Goal: Task Accomplishment & Management: Manage account settings

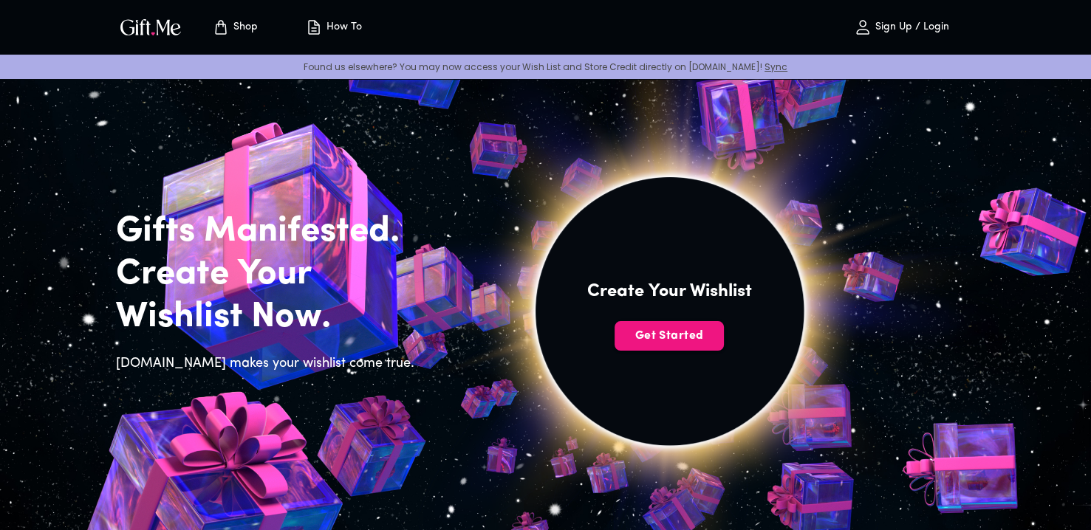
click at [644, 332] on span "Get Started" at bounding box center [668, 336] width 109 height 16
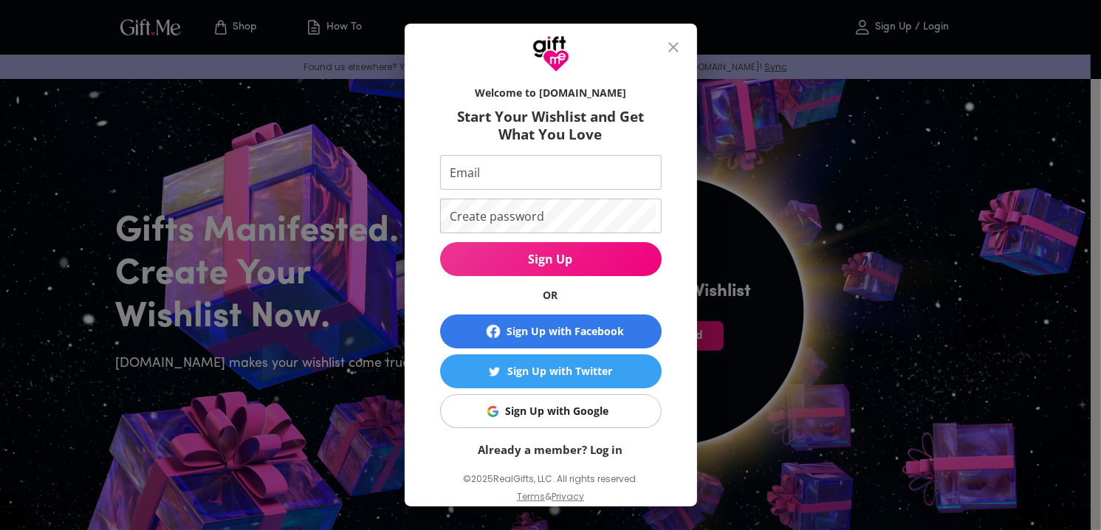
click at [590, 407] on div "Sign Up with Google" at bounding box center [557, 411] width 103 height 16
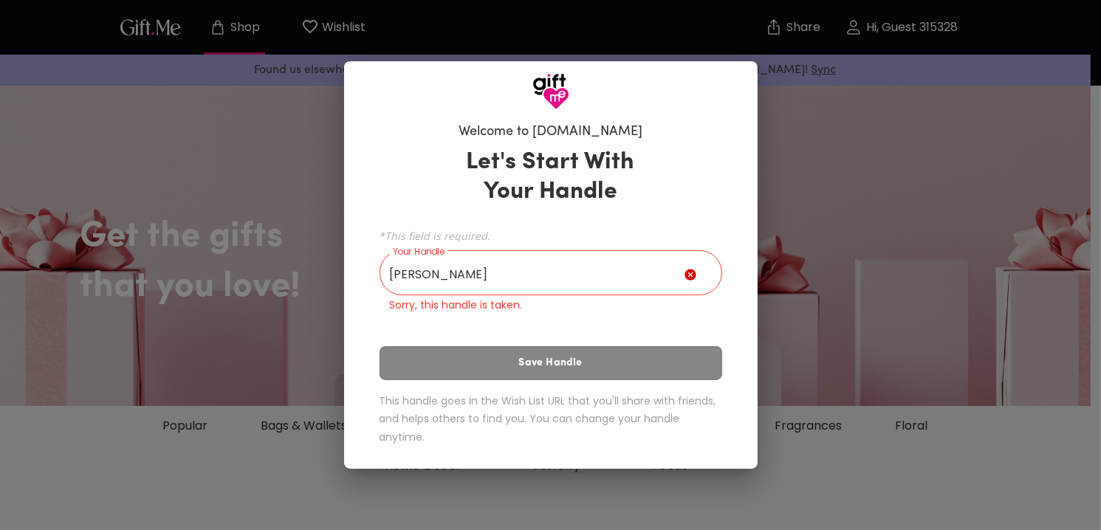
click at [664, 359] on div "Let's Start With Your Handle *This field is required. Your Handle [PERSON_NAME]…" at bounding box center [551, 299] width 343 height 317
click at [582, 287] on input "[PERSON_NAME]" at bounding box center [532, 274] width 305 height 41
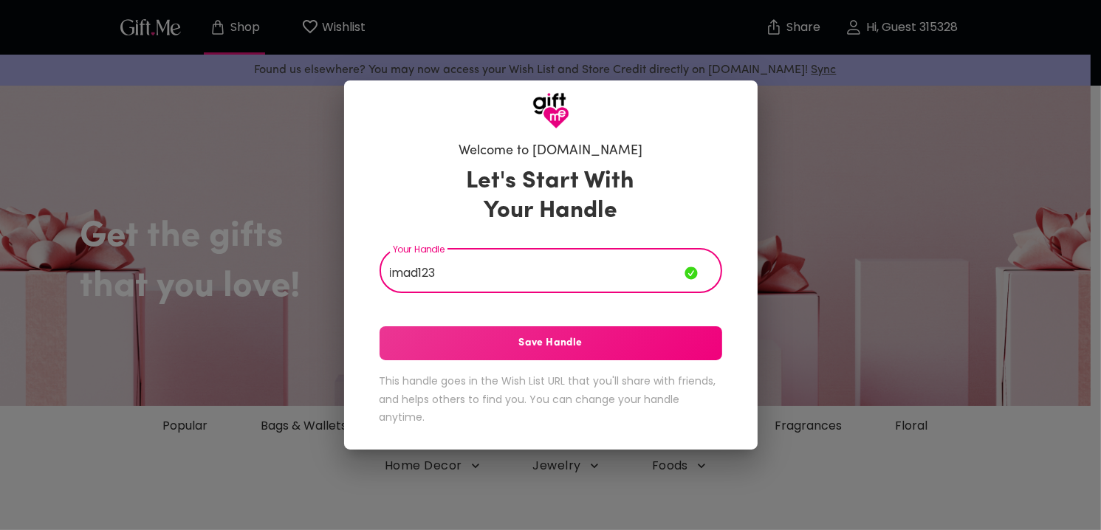
type input "imad123"
click at [610, 348] on span "Save Handle" at bounding box center [551, 343] width 343 height 16
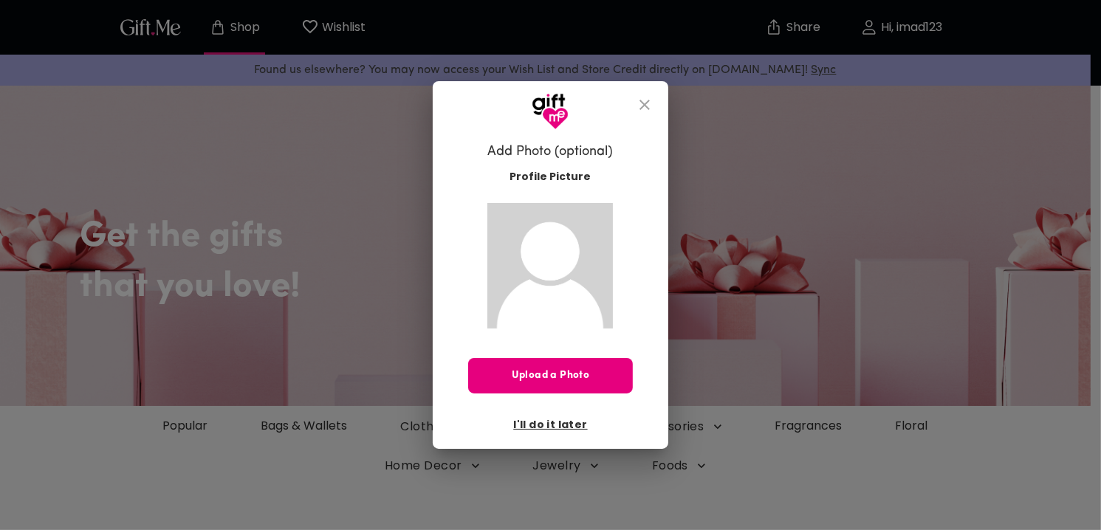
click at [555, 423] on span "I'll do it later" at bounding box center [550, 424] width 74 height 16
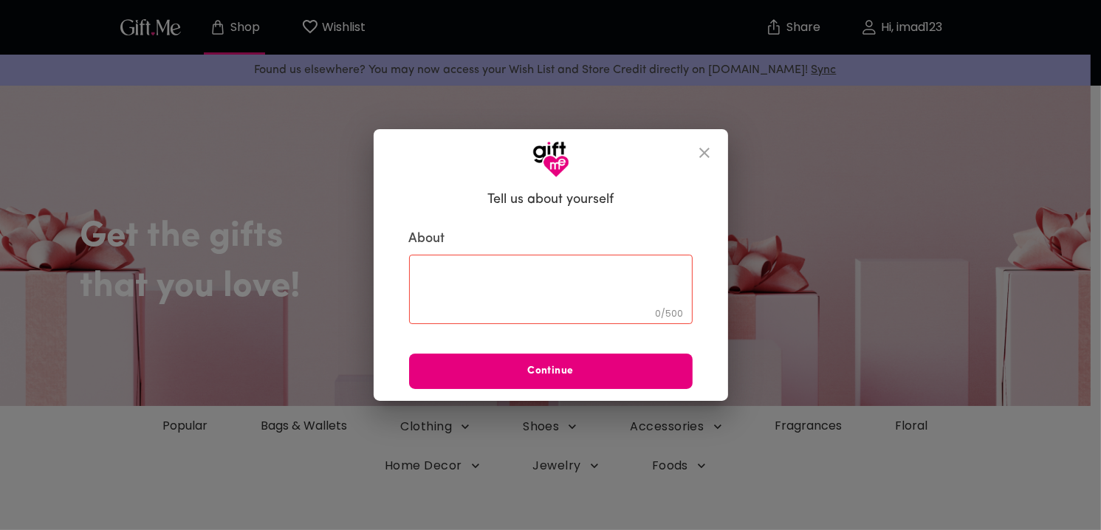
click at [703, 159] on icon "close" at bounding box center [705, 153] width 18 height 18
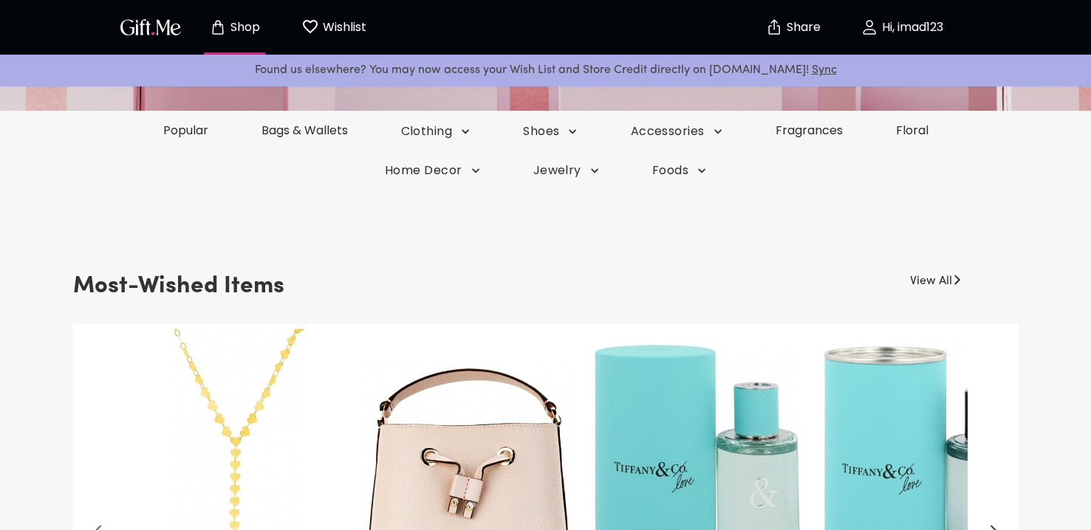
scroll to position [295, 0]
click at [150, 16] on img "button" at bounding box center [150, 26] width 66 height 21
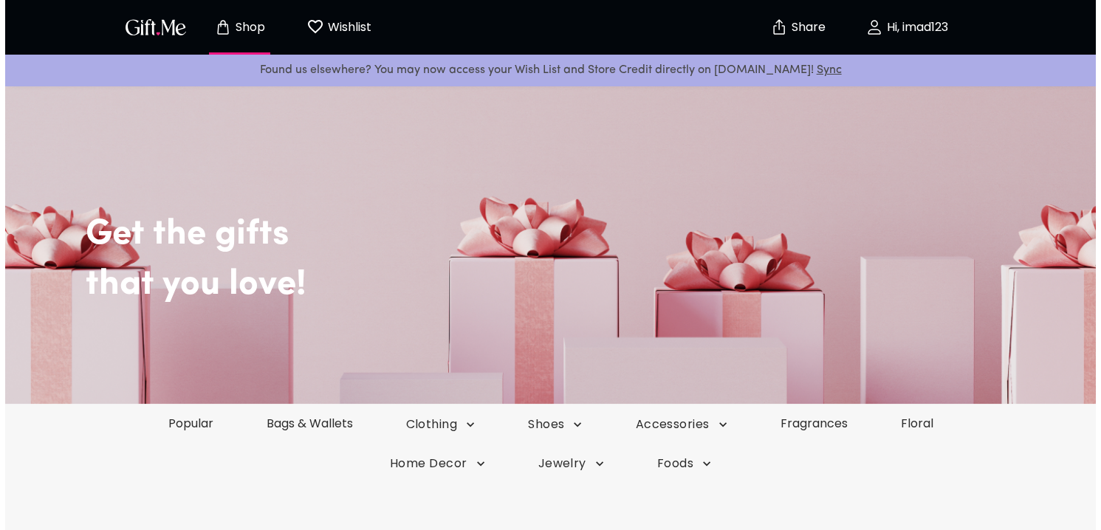
scroll to position [0, 0]
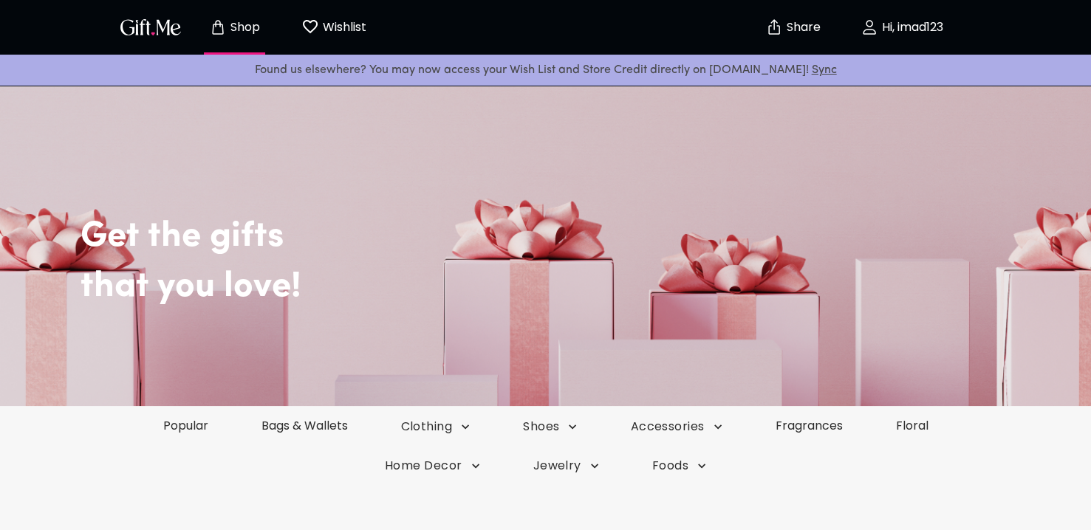
click at [884, 34] on p "Hi, imad123" at bounding box center [910, 27] width 65 height 13
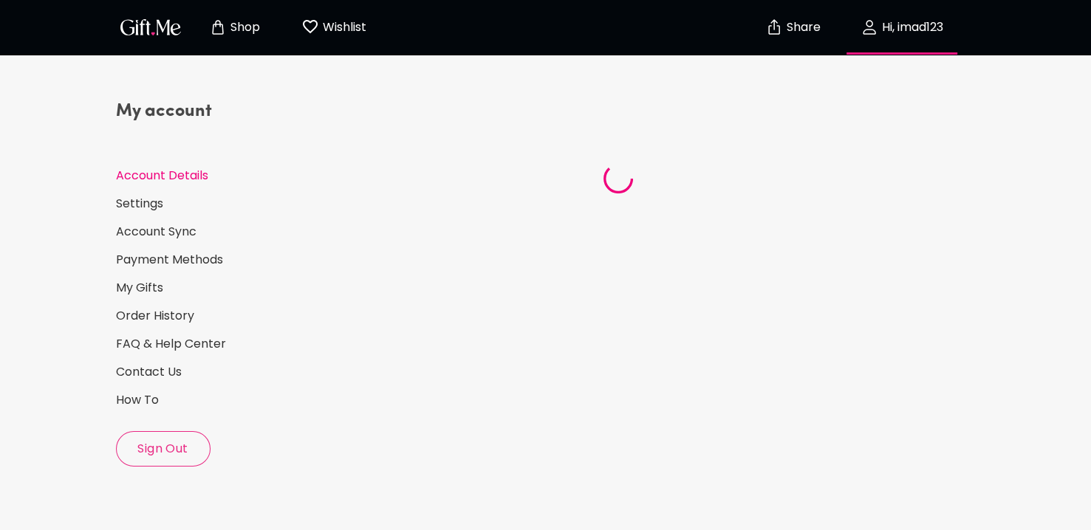
select select "US"
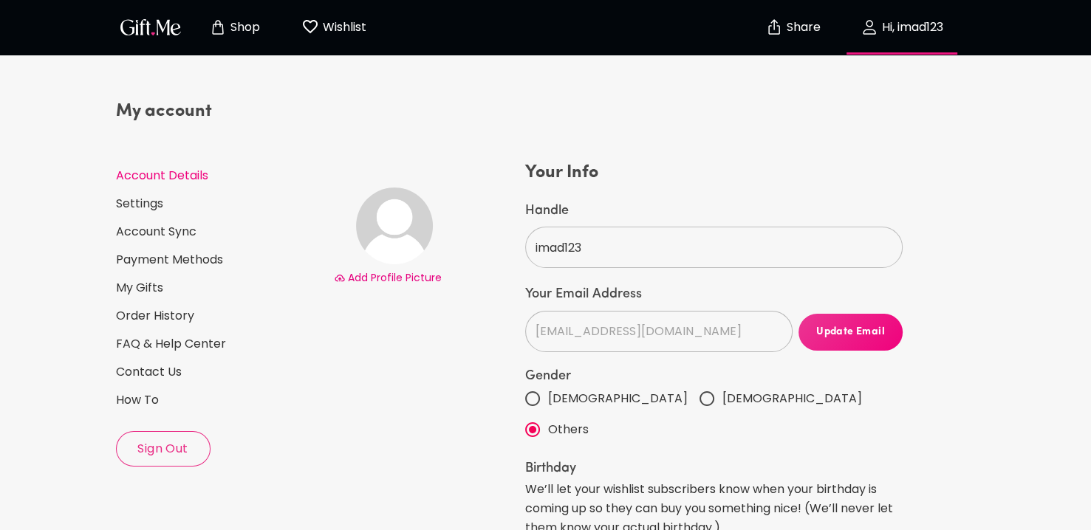
click at [824, 336] on span "Update Email" at bounding box center [850, 332] width 105 height 16
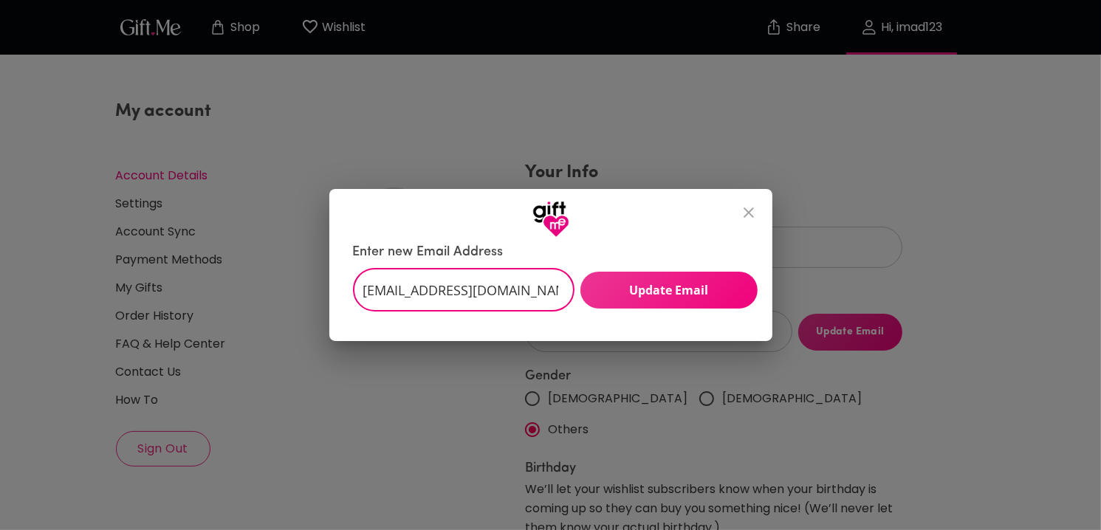
drag, startPoint x: 511, startPoint y: 289, endPoint x: 360, endPoint y: 295, distance: 151.5
click at [360, 295] on input "[EMAIL_ADDRESS][DOMAIN_NAME]" at bounding box center [455, 290] width 205 height 43
type input "[EMAIL_ADDRESS][DOMAIN_NAME]"
click at [657, 298] on button "Update Email" at bounding box center [668, 290] width 177 height 37
